Goal: Task Accomplishment & Management: Use online tool/utility

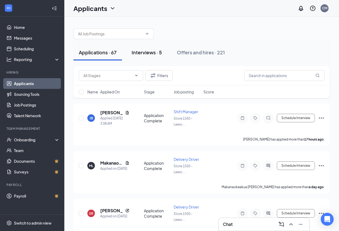
click at [152, 51] on div "Interviews · 5" at bounding box center [147, 52] width 30 height 7
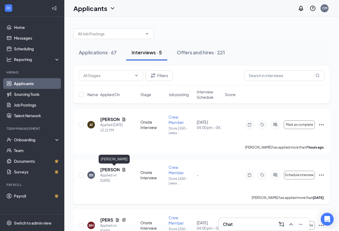
click at [104, 170] on h5 "[PERSON_NAME]" at bounding box center [109, 170] width 19 height 6
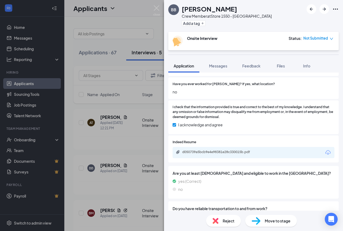
scroll to position [214, 0]
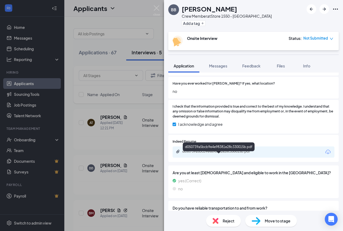
click at [209, 154] on div "d050739a5bcb9e4e98381e28c330015b.pdf" at bounding box center [219, 152] width 75 height 4
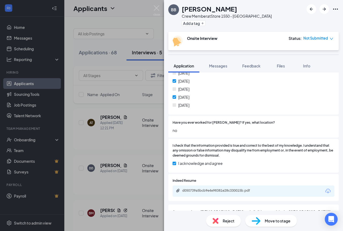
scroll to position [188, 0]
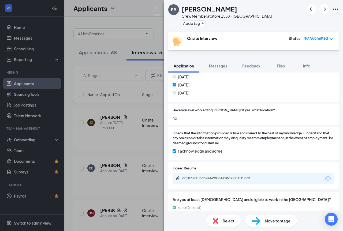
click at [288, 221] on span "Move to stage" at bounding box center [278, 221] width 26 height 6
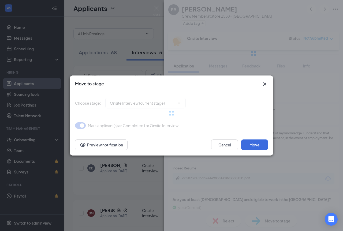
type input "CBC Decision (next stage)"
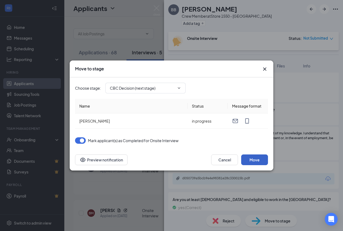
click at [260, 160] on button "Move" at bounding box center [254, 160] width 27 height 11
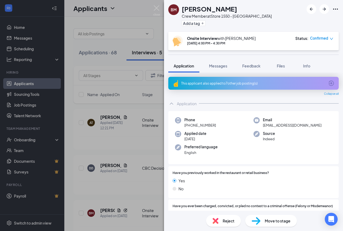
click at [282, 218] on span "Move to stage" at bounding box center [278, 221] width 26 height 6
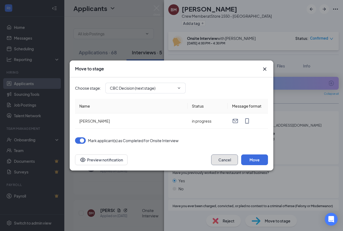
click at [225, 159] on button "Cancel" at bounding box center [224, 160] width 27 height 11
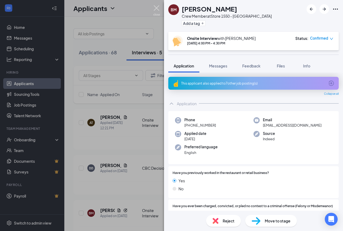
click at [158, 13] on img at bounding box center [156, 10] width 7 height 10
